Goal: Task Accomplishment & Management: Manage account settings

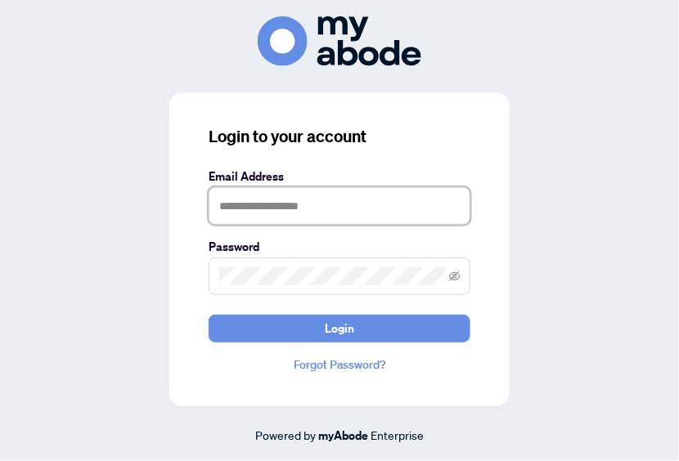
click at [310, 213] on input "text" at bounding box center [340, 206] width 262 height 38
type input "**********"
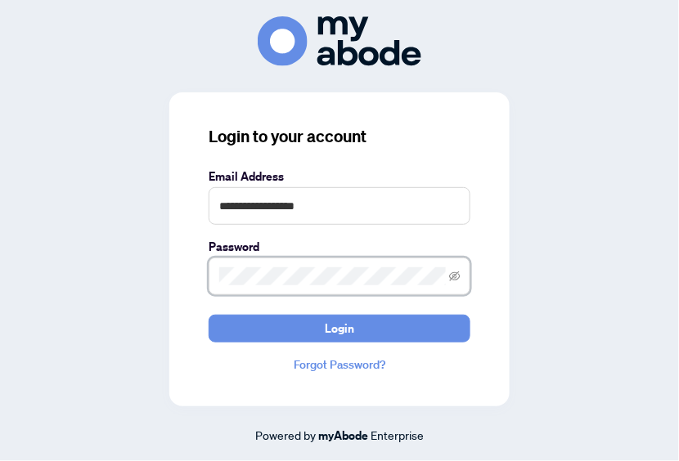
click at [209, 315] on button "Login" at bounding box center [340, 329] width 262 height 28
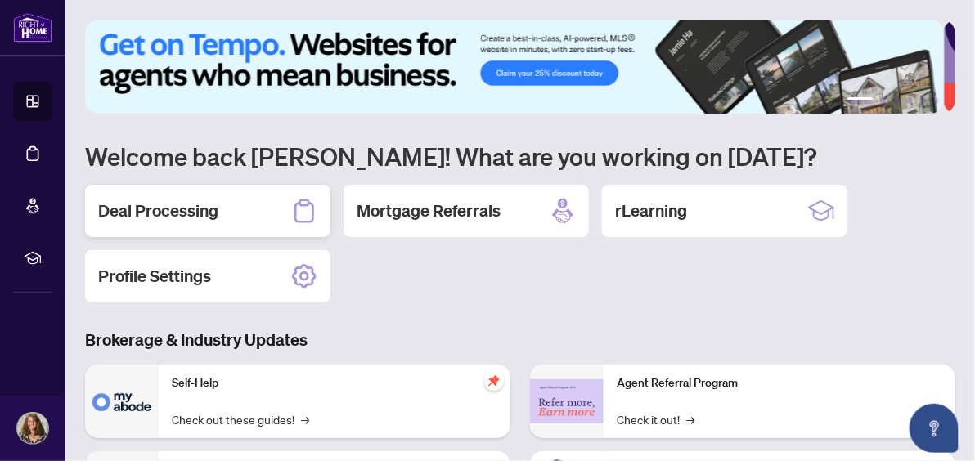
click at [155, 200] on h2 "Deal Processing" at bounding box center [158, 211] width 120 height 23
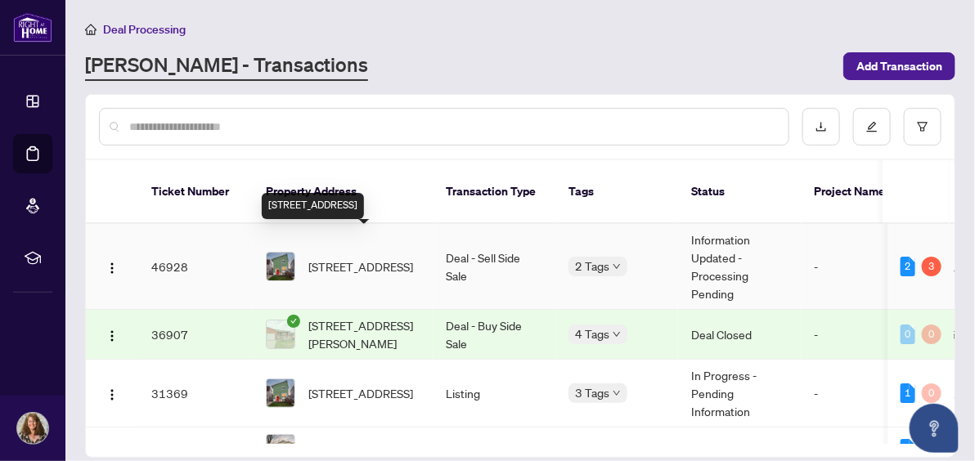
click at [355, 258] on span "[STREET_ADDRESS]" at bounding box center [360, 267] width 105 height 18
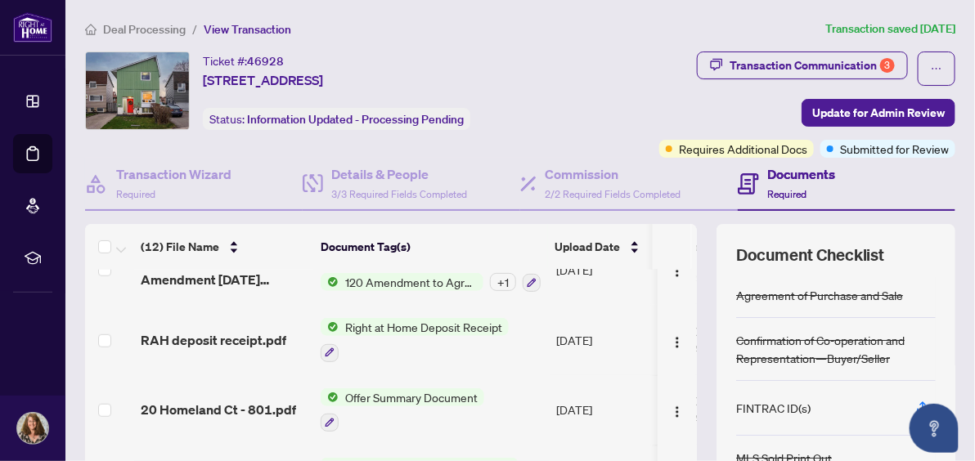
scroll to position [390, 0]
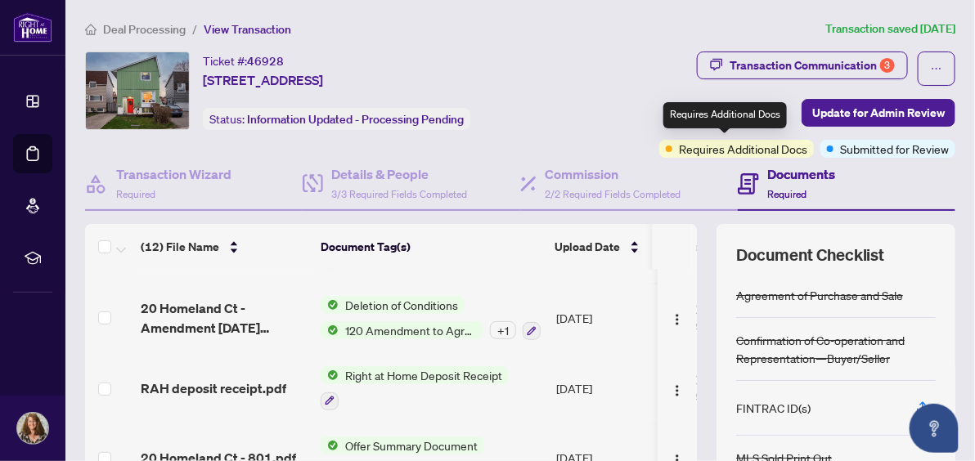
click at [661, 152] on div "Requires Additional Docs" at bounding box center [736, 149] width 155 height 18
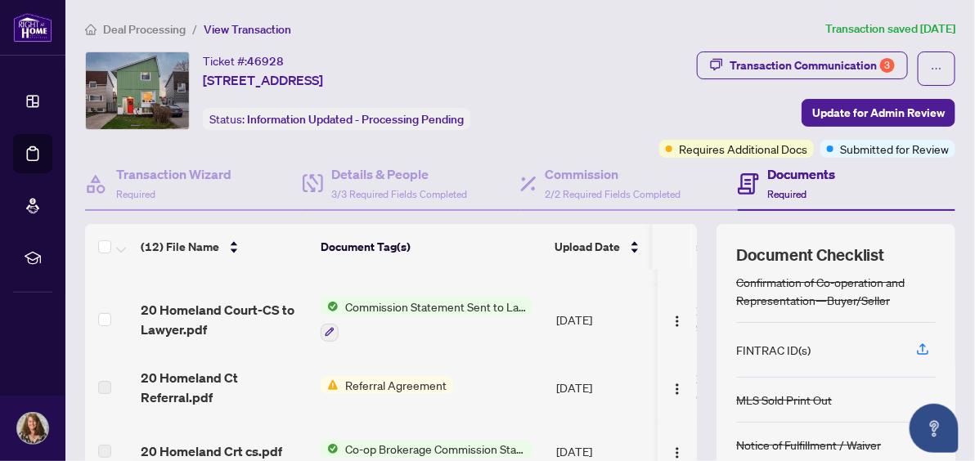
scroll to position [153, 0]
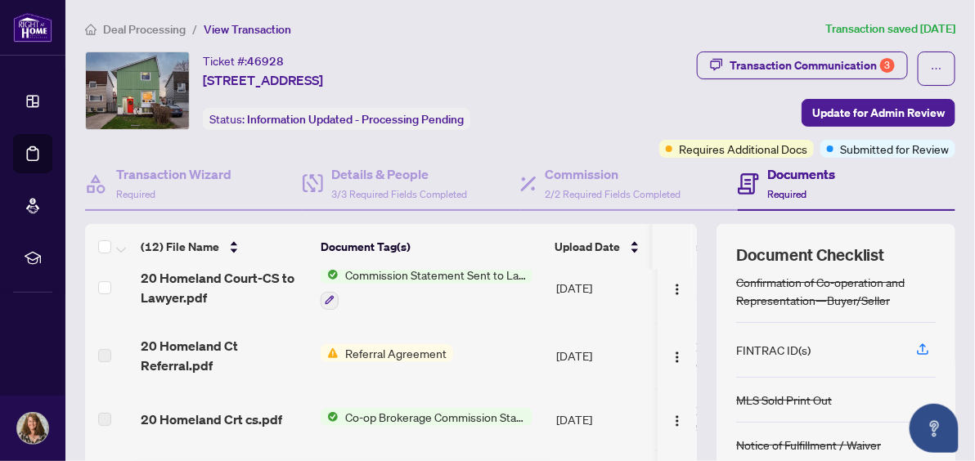
click at [365, 348] on span "Referral Agreement" at bounding box center [396, 353] width 114 height 18
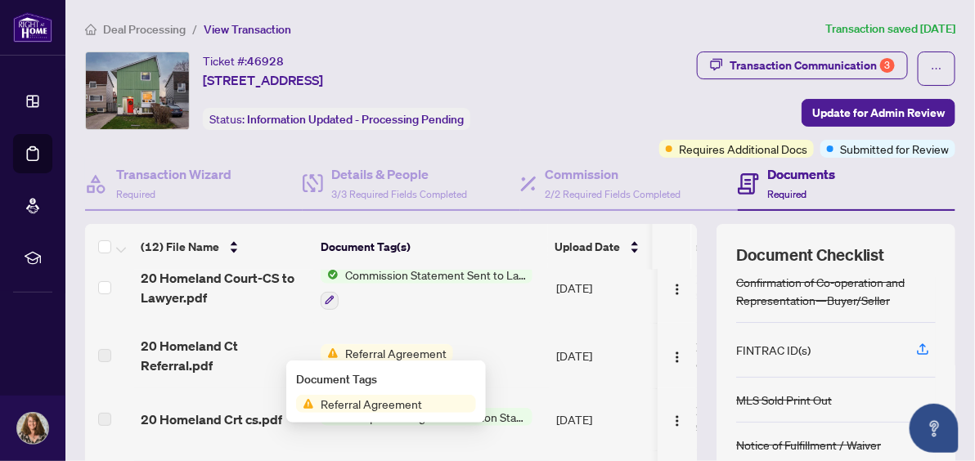
click at [365, 348] on span "Referral Agreement" at bounding box center [396, 353] width 114 height 18
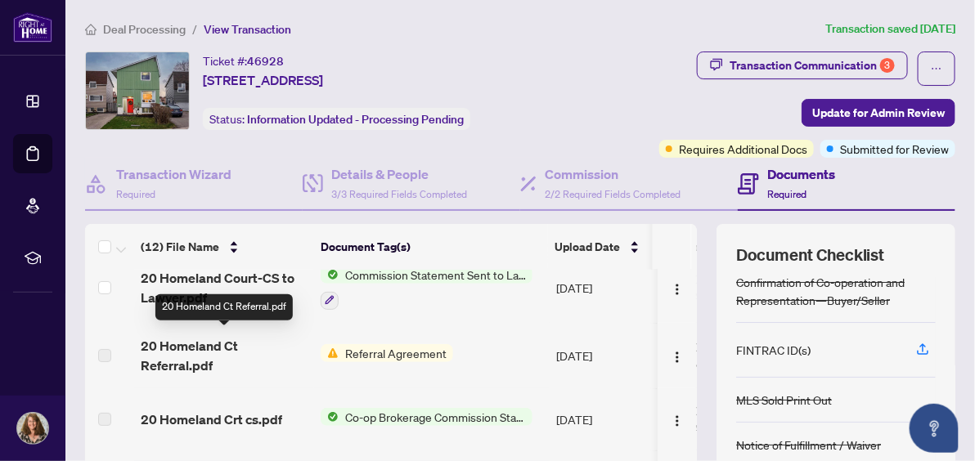
click at [214, 336] on span "20 Homeland Ct Referral.pdf" at bounding box center [224, 355] width 167 height 39
click at [194, 339] on span "20 Homeland Ct Referral.pdf" at bounding box center [224, 355] width 167 height 39
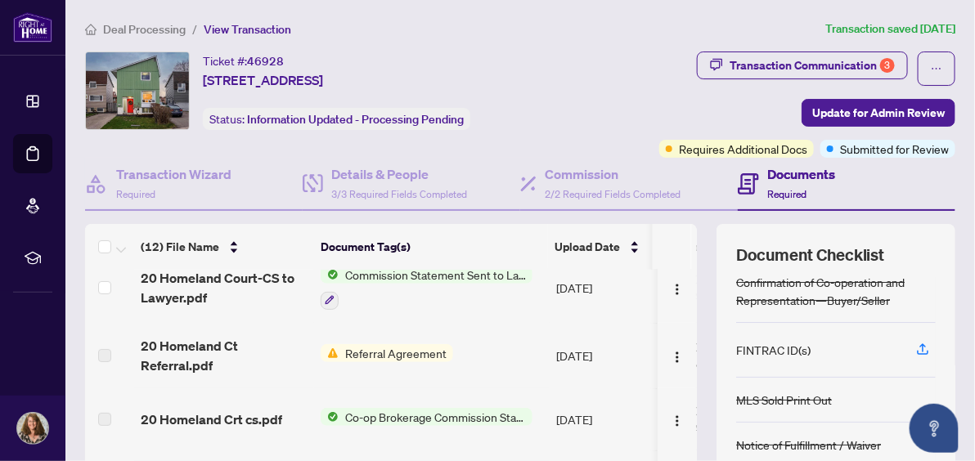
click at [361, 352] on span "Referral Agreement" at bounding box center [396, 353] width 114 height 18
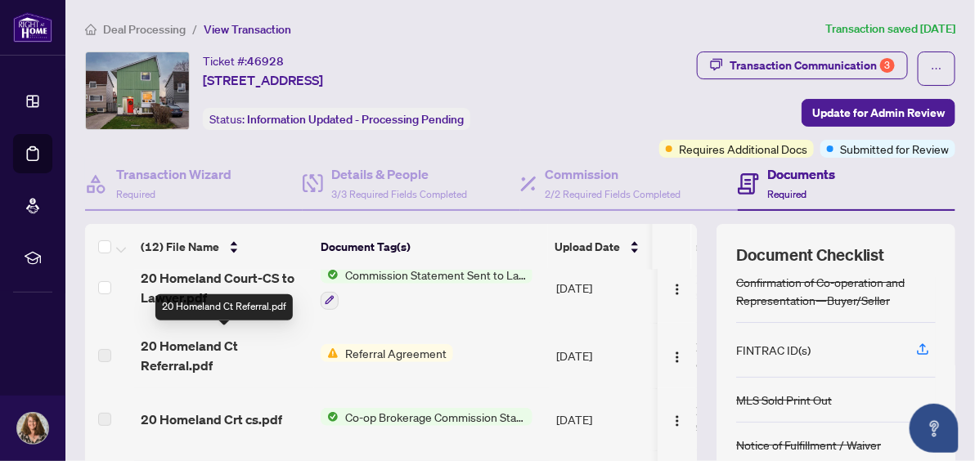
click at [224, 367] on span "20 Homeland Ct Referral.pdf" at bounding box center [224, 355] width 167 height 39
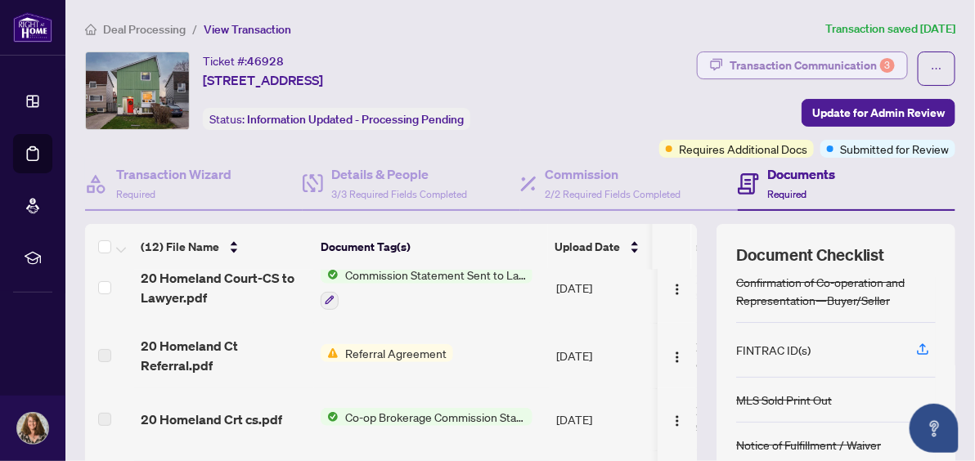
click at [783, 64] on div "Transaction Communication 3" at bounding box center [811, 65] width 165 height 26
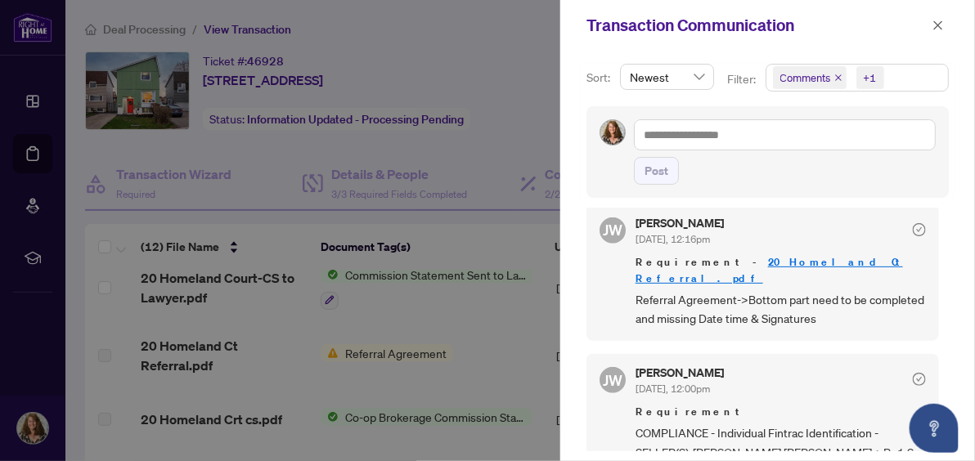
scroll to position [383, 0]
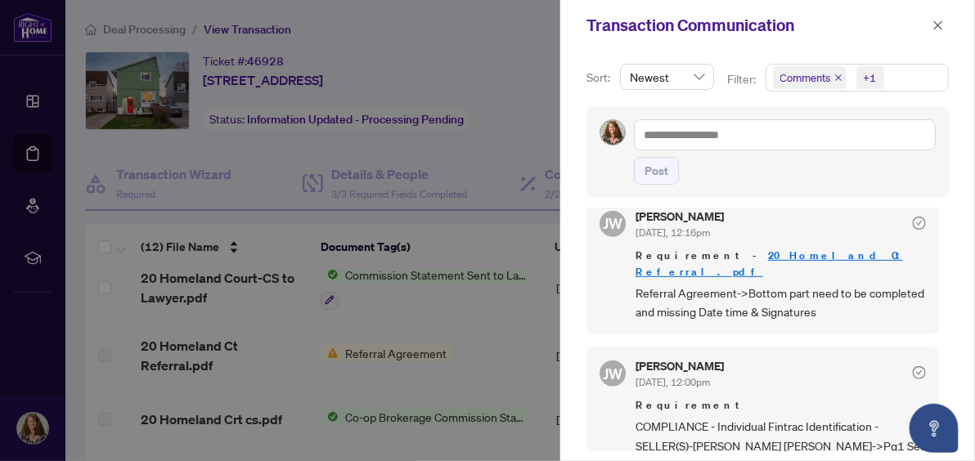
click at [735, 249] on link "20 Homeland Ct Referral.pdf" at bounding box center [768, 264] width 267 height 30
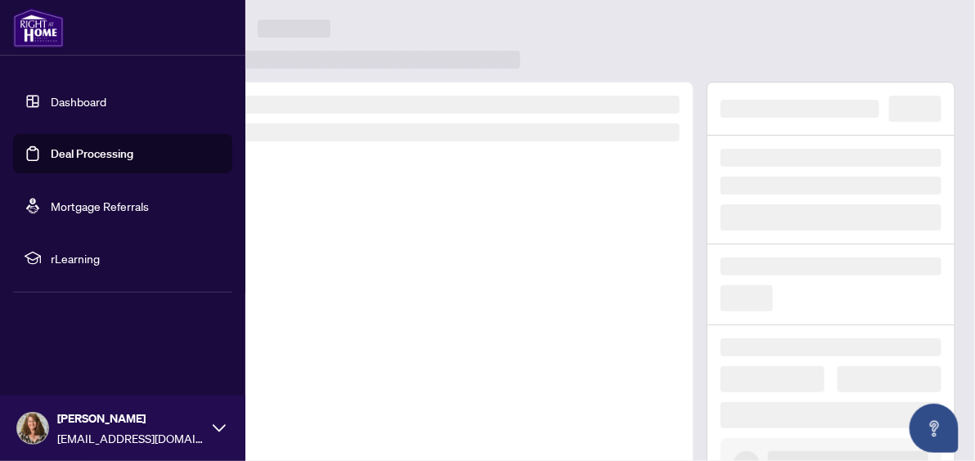
click at [60, 105] on link "Dashboard" at bounding box center [79, 101] width 56 height 15
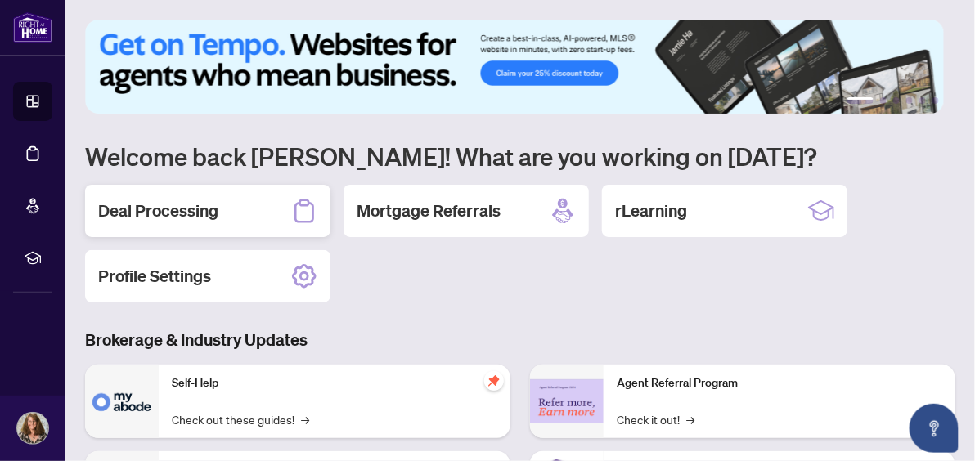
click at [175, 209] on h2 "Deal Processing" at bounding box center [158, 211] width 120 height 23
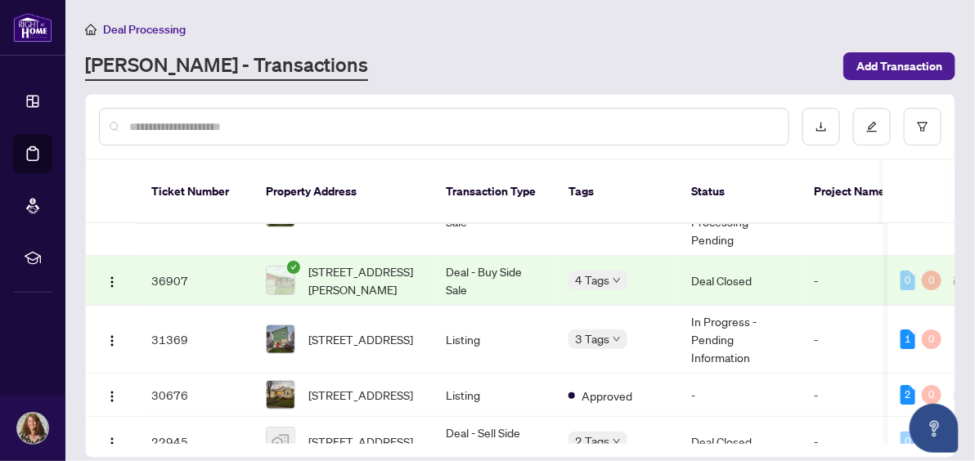
scroll to position [76, 0]
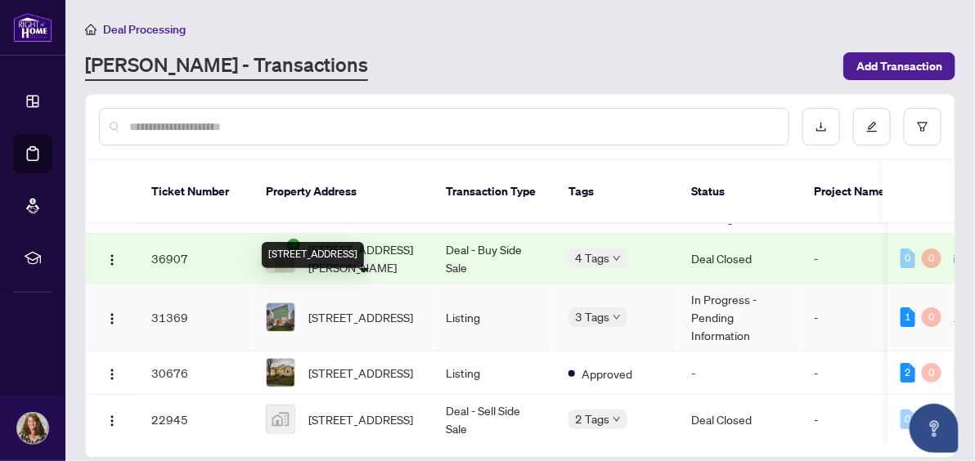
click at [334, 308] on span "[STREET_ADDRESS]" at bounding box center [360, 317] width 105 height 18
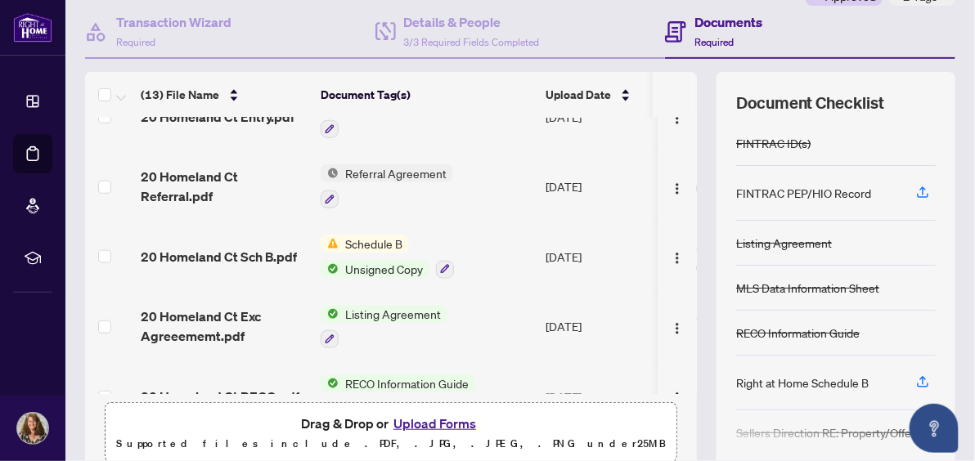
scroll to position [550, 0]
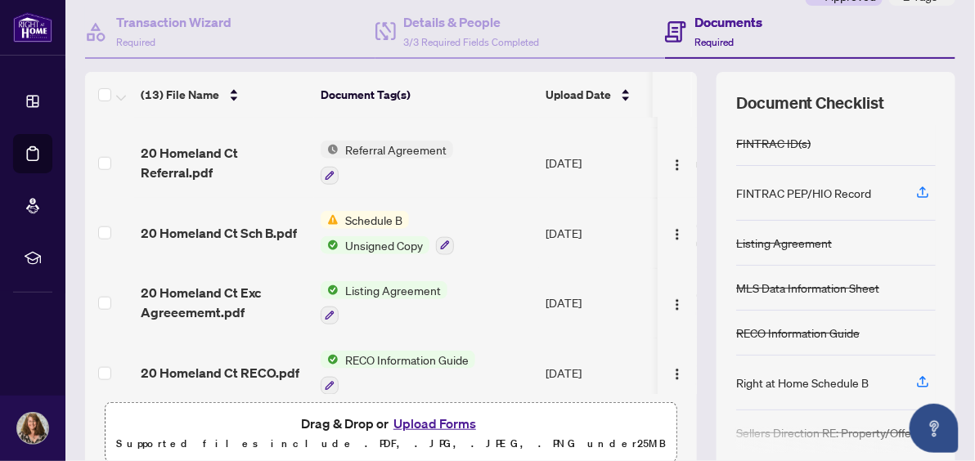
click at [351, 211] on span "Schedule B" at bounding box center [374, 220] width 70 height 18
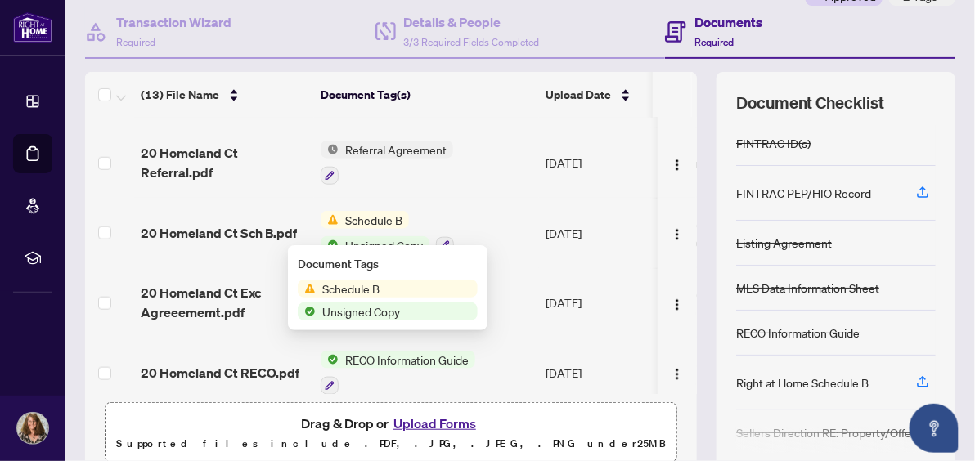
click at [352, 211] on span "Schedule B" at bounding box center [374, 220] width 70 height 18
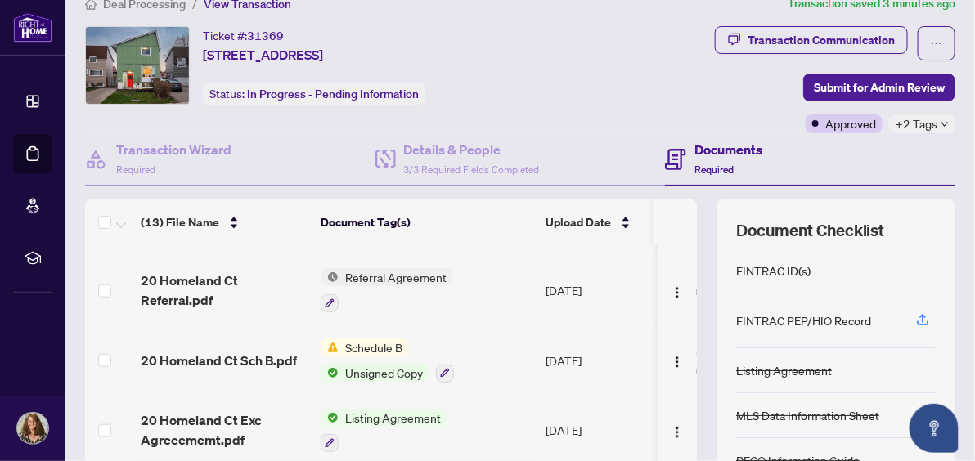
scroll to position [0, 0]
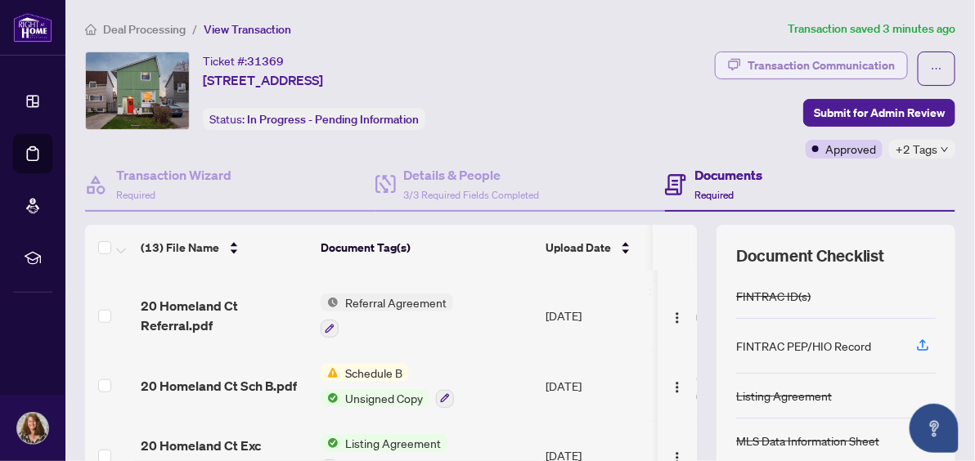
click at [748, 61] on div "Transaction Communication" at bounding box center [820, 65] width 147 height 26
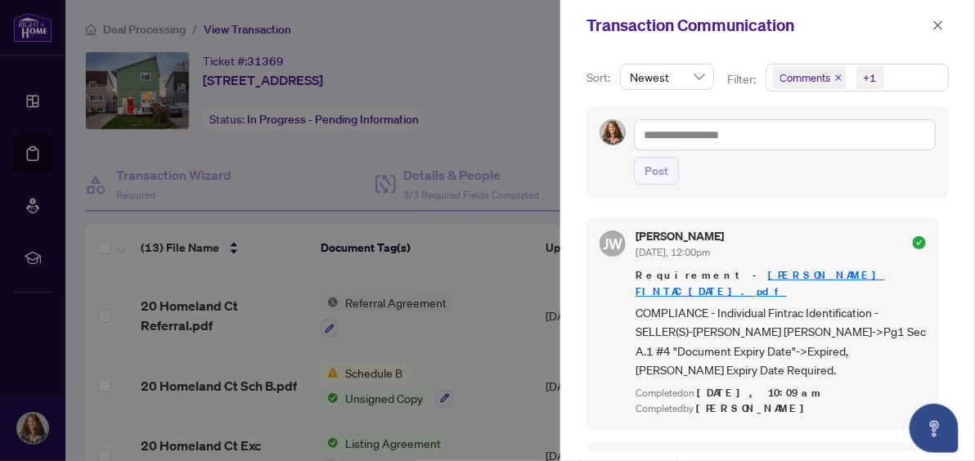
click at [493, 277] on div at bounding box center [487, 230] width 975 height 461
click at [941, 23] on icon "close" at bounding box center [938, 24] width 9 height 9
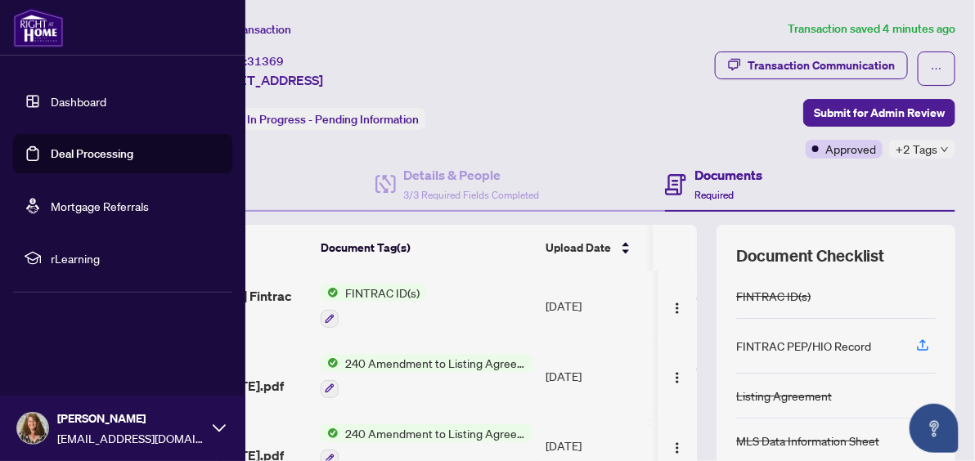
click at [76, 98] on link "Dashboard" at bounding box center [79, 101] width 56 height 15
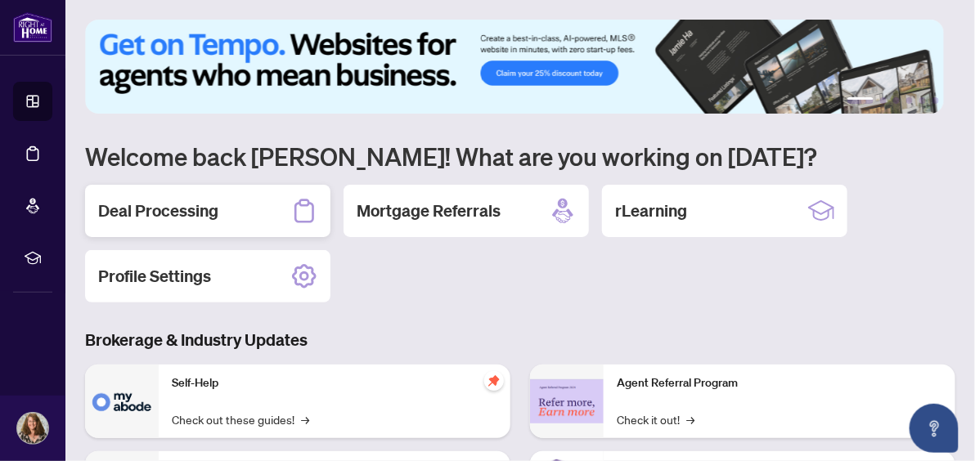
click at [187, 197] on div "Deal Processing" at bounding box center [207, 211] width 245 height 52
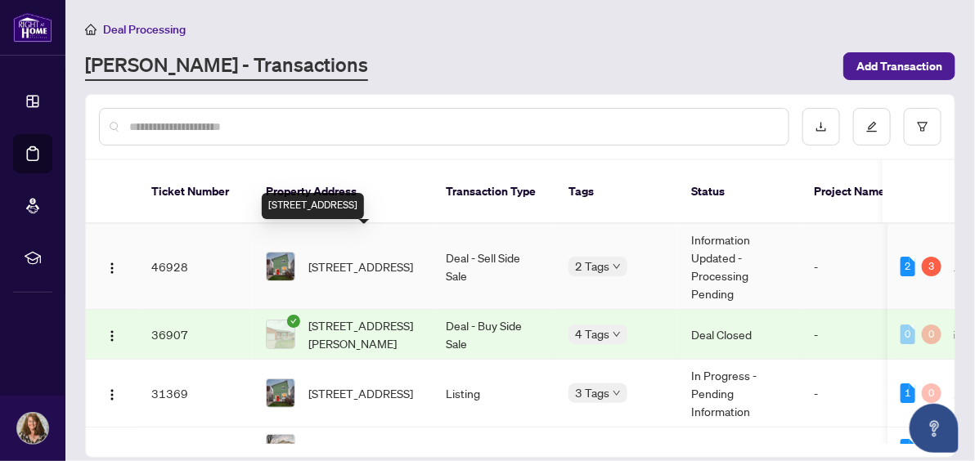
click at [336, 258] on span "[STREET_ADDRESS]" at bounding box center [360, 267] width 105 height 18
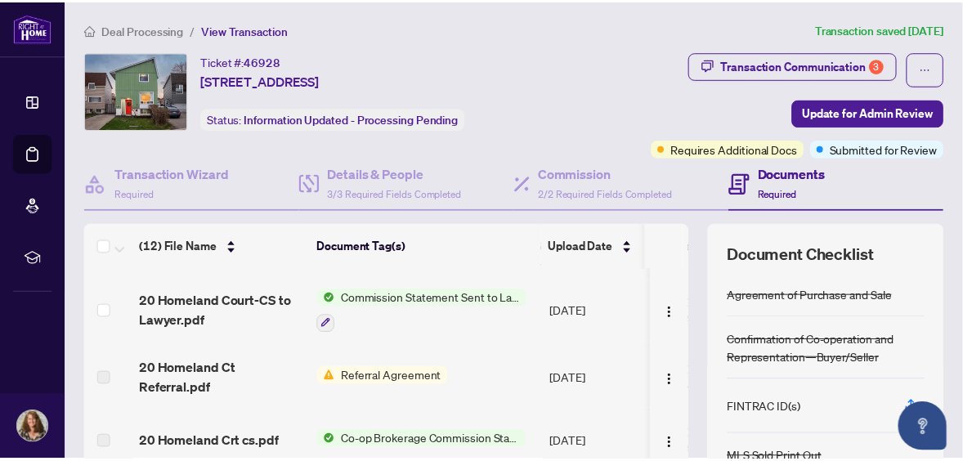
scroll to position [153, 0]
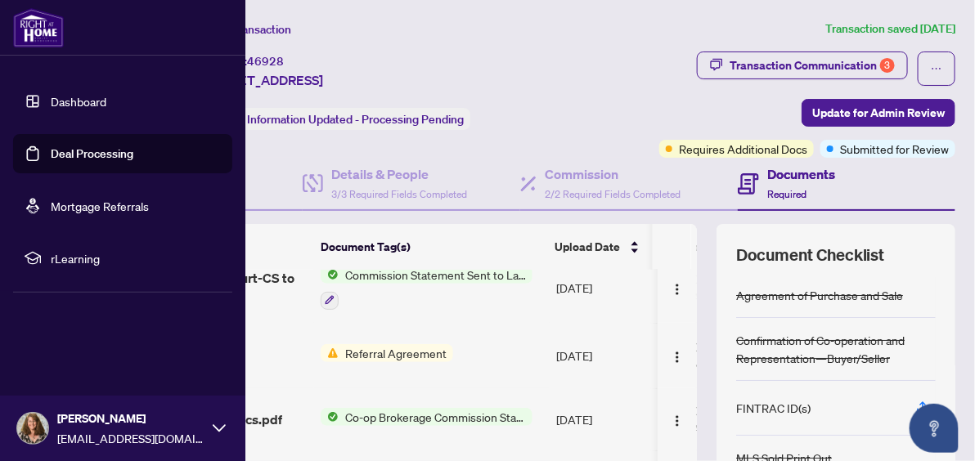
click at [75, 424] on span "[PERSON_NAME]" at bounding box center [130, 419] width 147 height 18
click at [56, 335] on span "Logout" at bounding box center [65, 331] width 37 height 26
